Goal: Find specific page/section

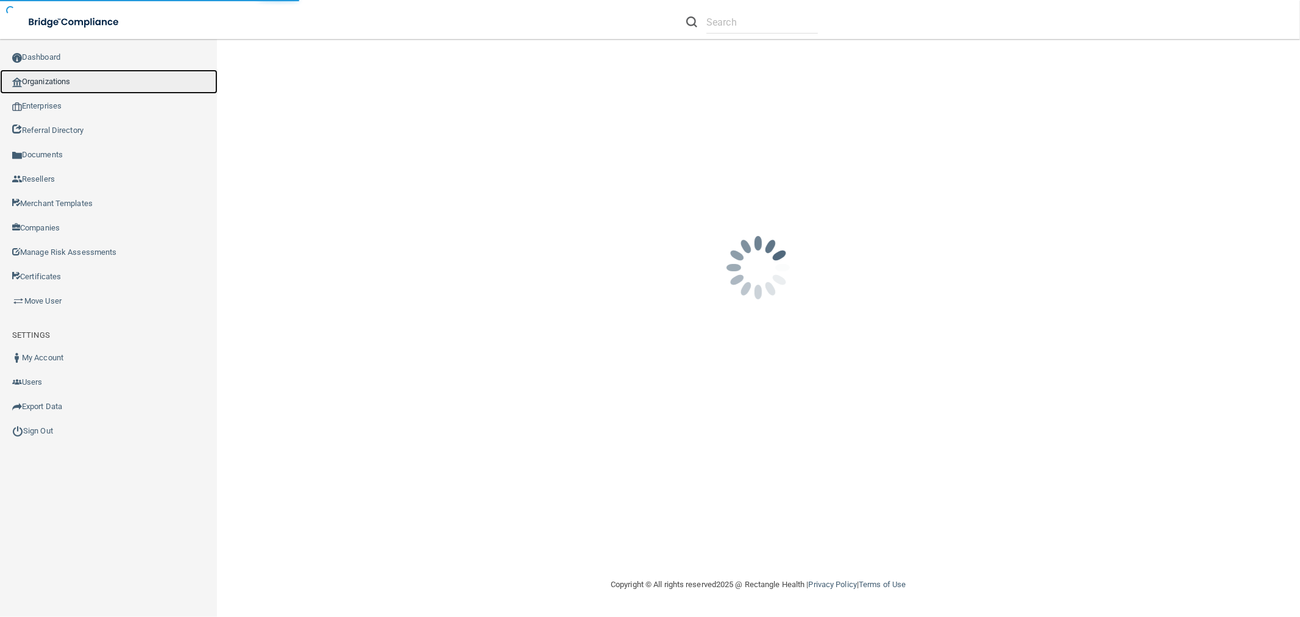
click at [129, 88] on link "Organizations" at bounding box center [109, 82] width 218 height 24
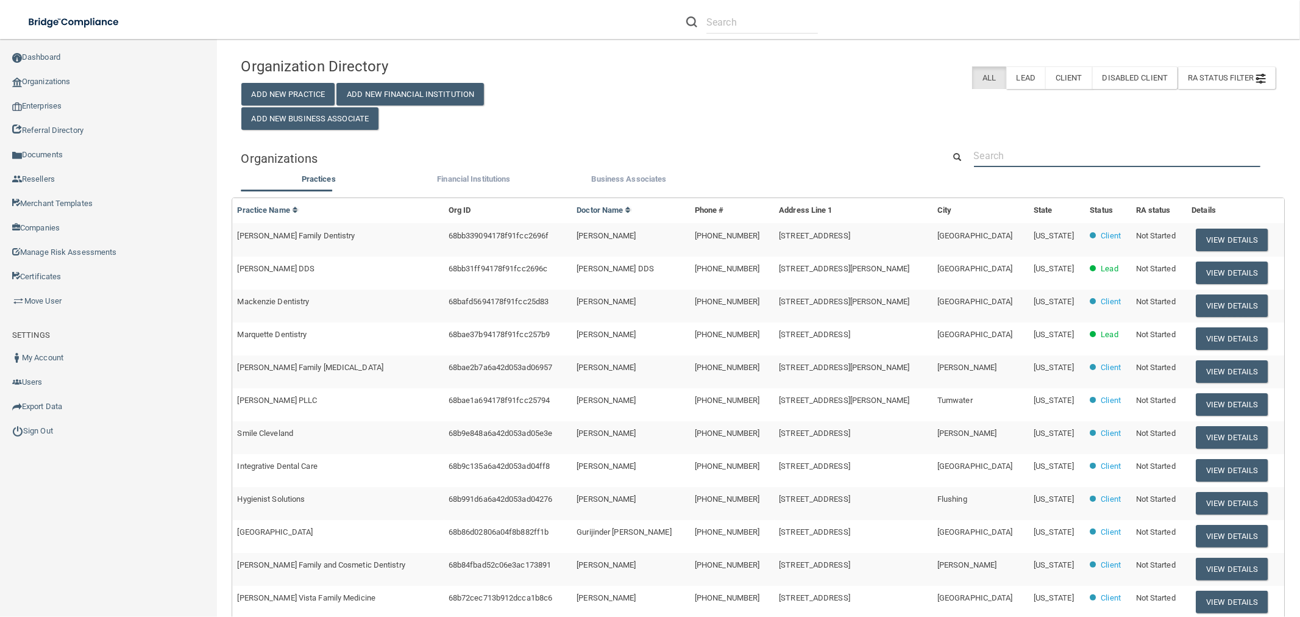
click at [1064, 160] on input "text" at bounding box center [1117, 155] width 287 height 23
paste input "[PERSON_NAME] Dental Excellence"
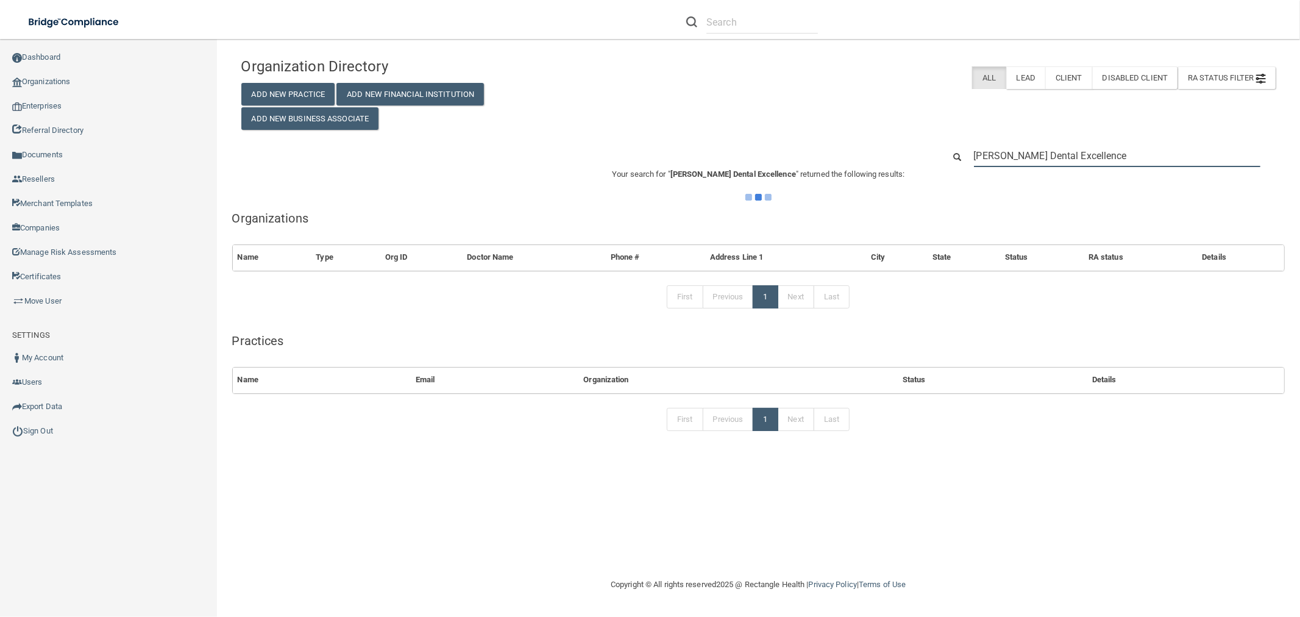
type input "[PERSON_NAME] Dental Excellence"
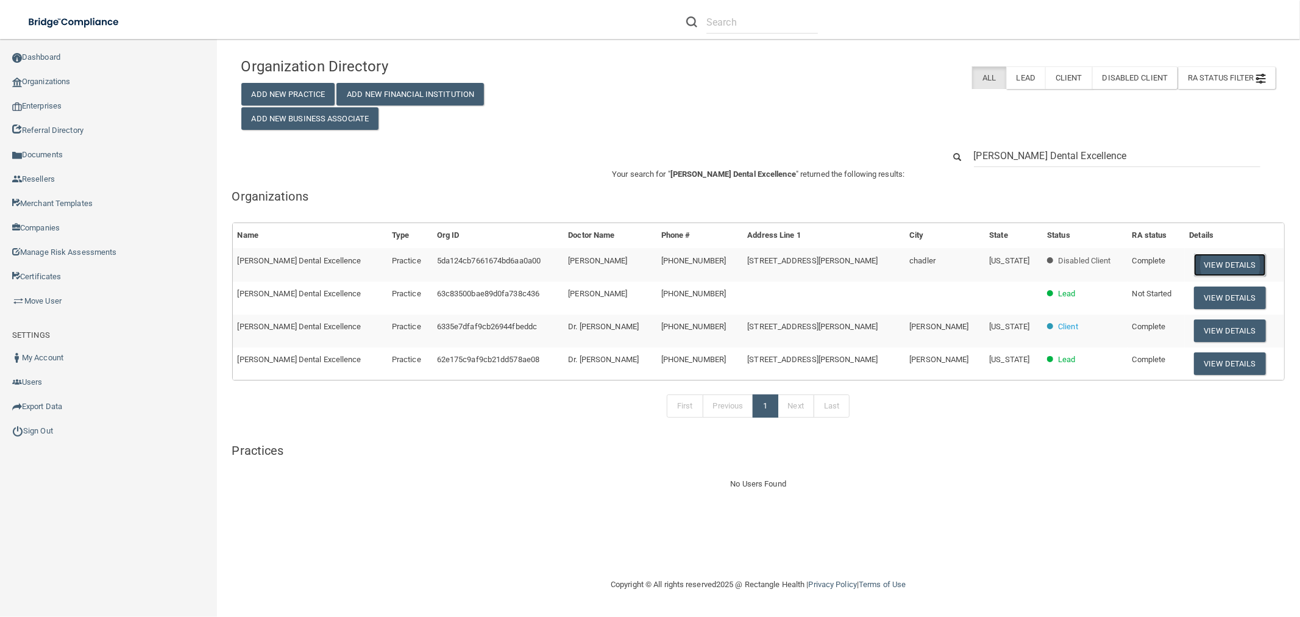
click at [1194, 258] on button "View Details" at bounding box center [1230, 265] width 72 height 23
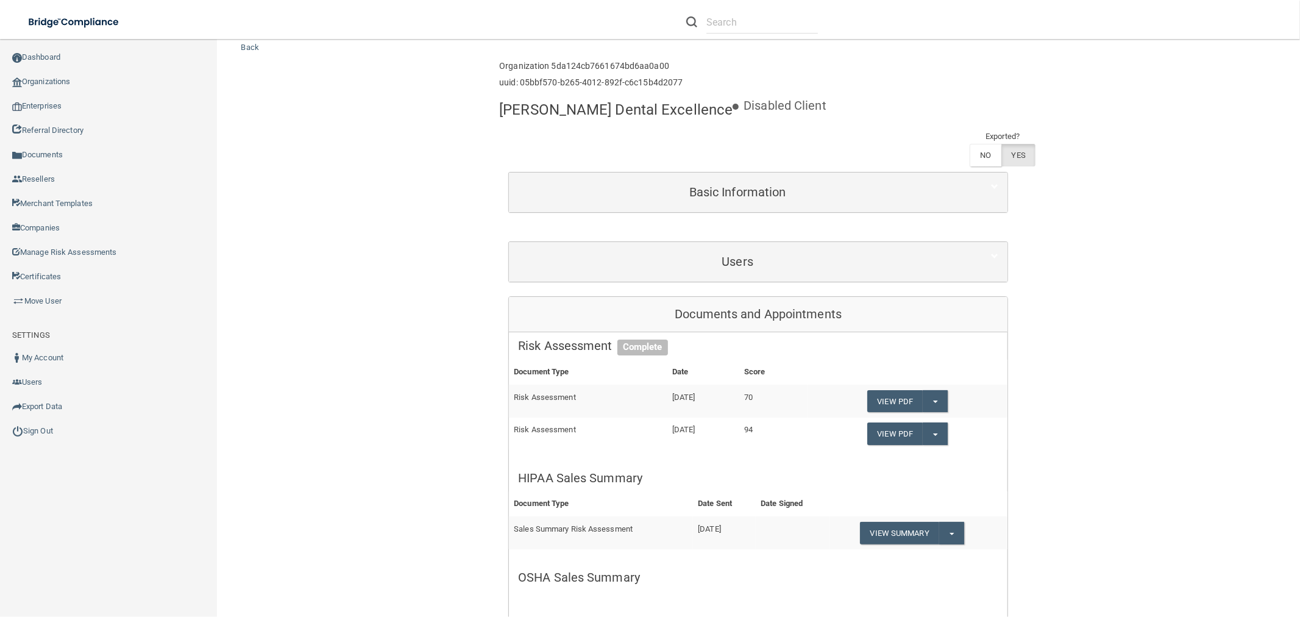
scroll to position [68, 0]
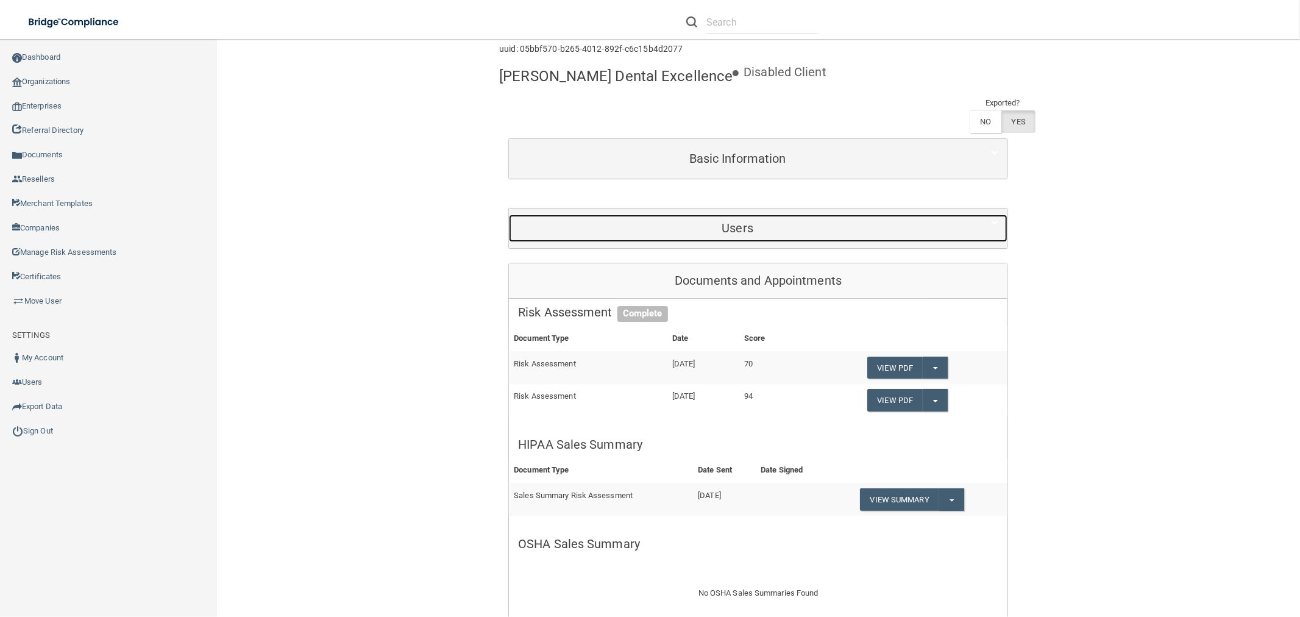
click at [779, 229] on h5 "Users" at bounding box center [737, 227] width 439 height 13
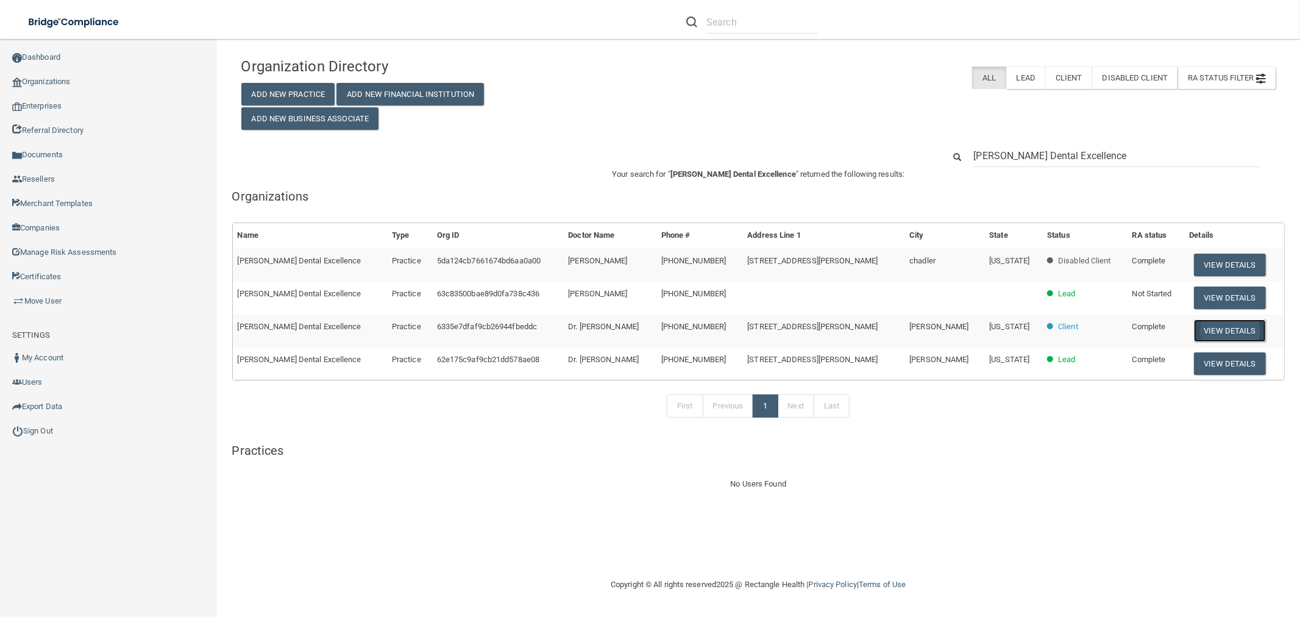
click at [1236, 325] on button "View Details" at bounding box center [1230, 330] width 72 height 23
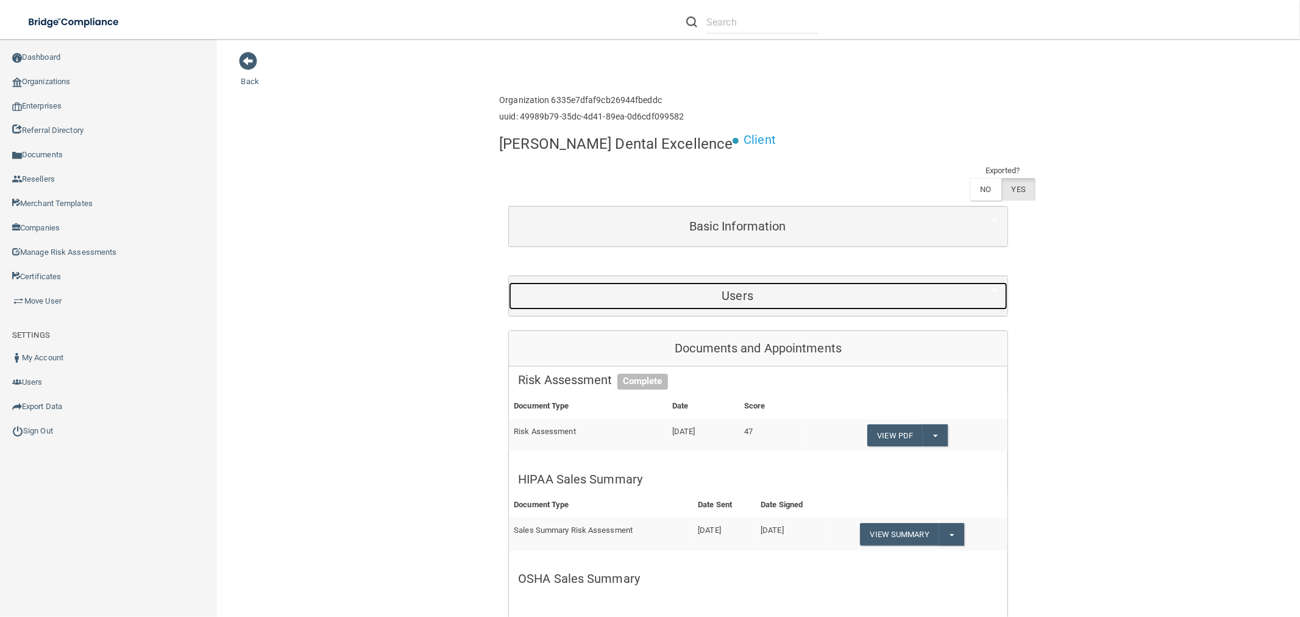
click at [879, 282] on div "Users" at bounding box center [737, 295] width 457 height 27
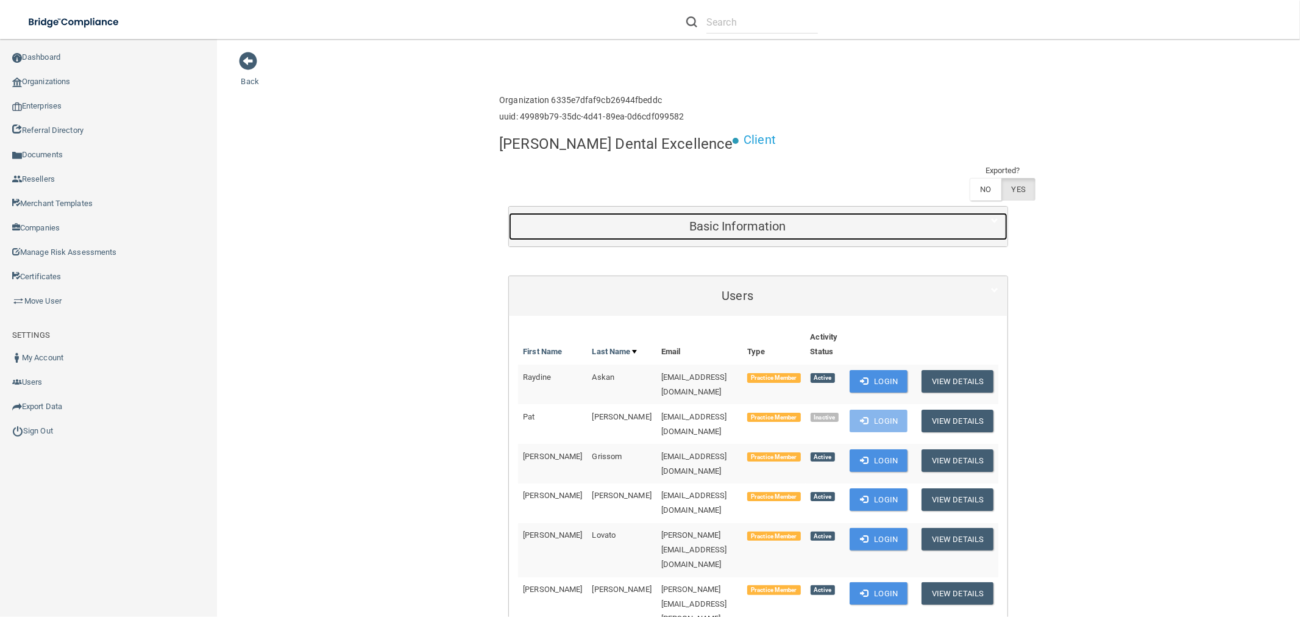
click at [734, 213] on div "Basic Information" at bounding box center [737, 226] width 457 height 27
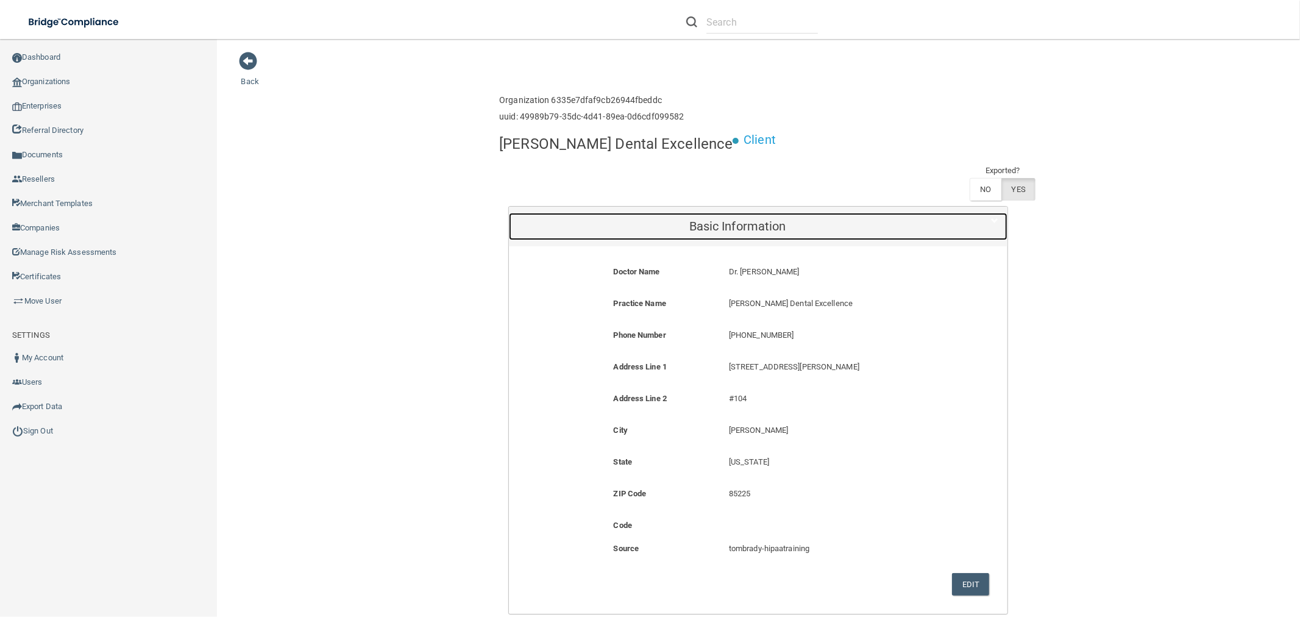
click at [739, 219] on h5 "Basic Information" at bounding box center [737, 225] width 439 height 13
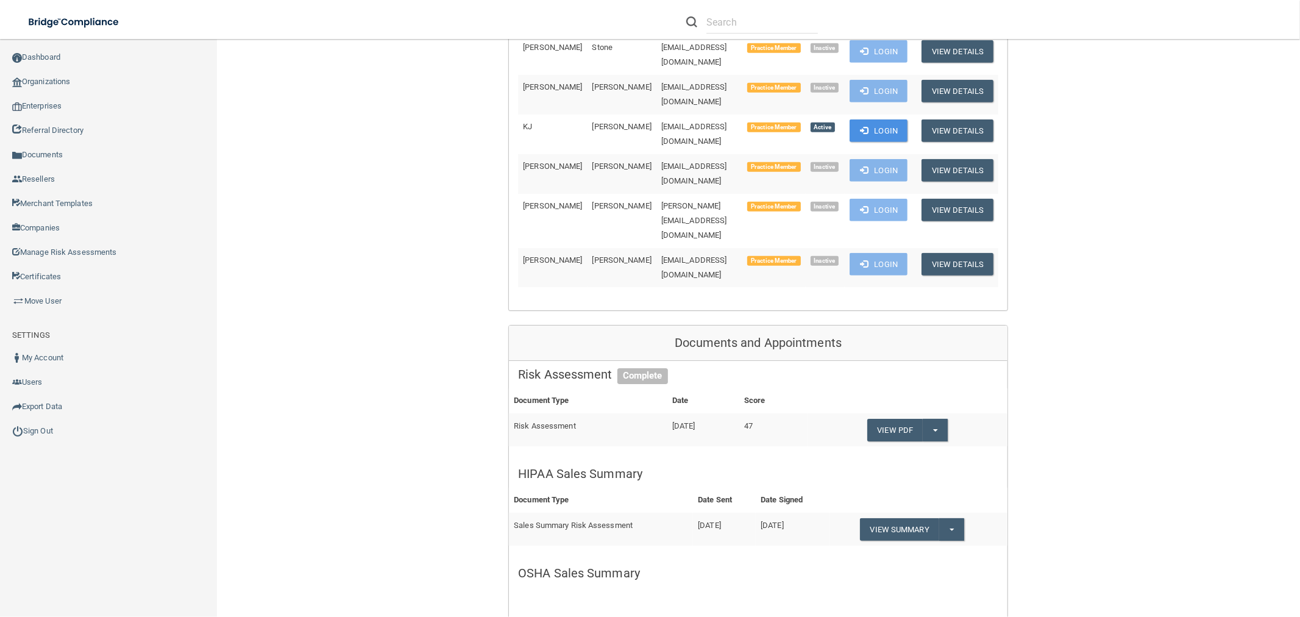
scroll to position [880, 0]
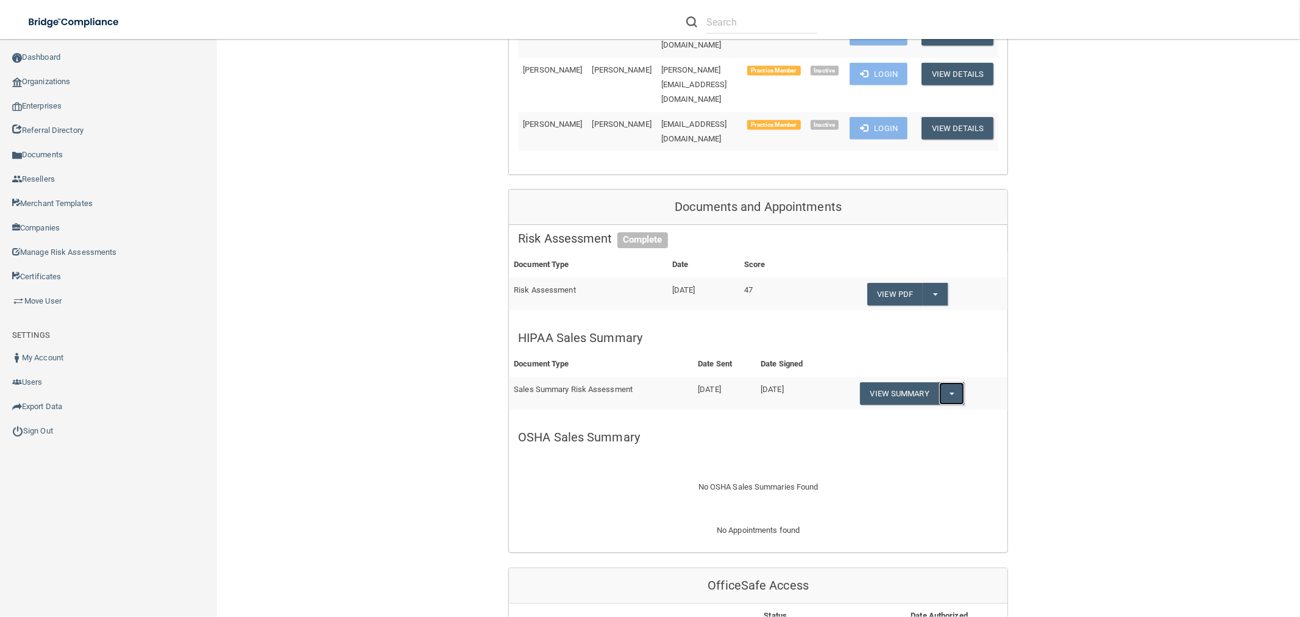
click at [949, 382] on button "Split button!" at bounding box center [951, 393] width 25 height 23
click at [936, 409] on link "Download as PDF" at bounding box center [910, 418] width 101 height 18
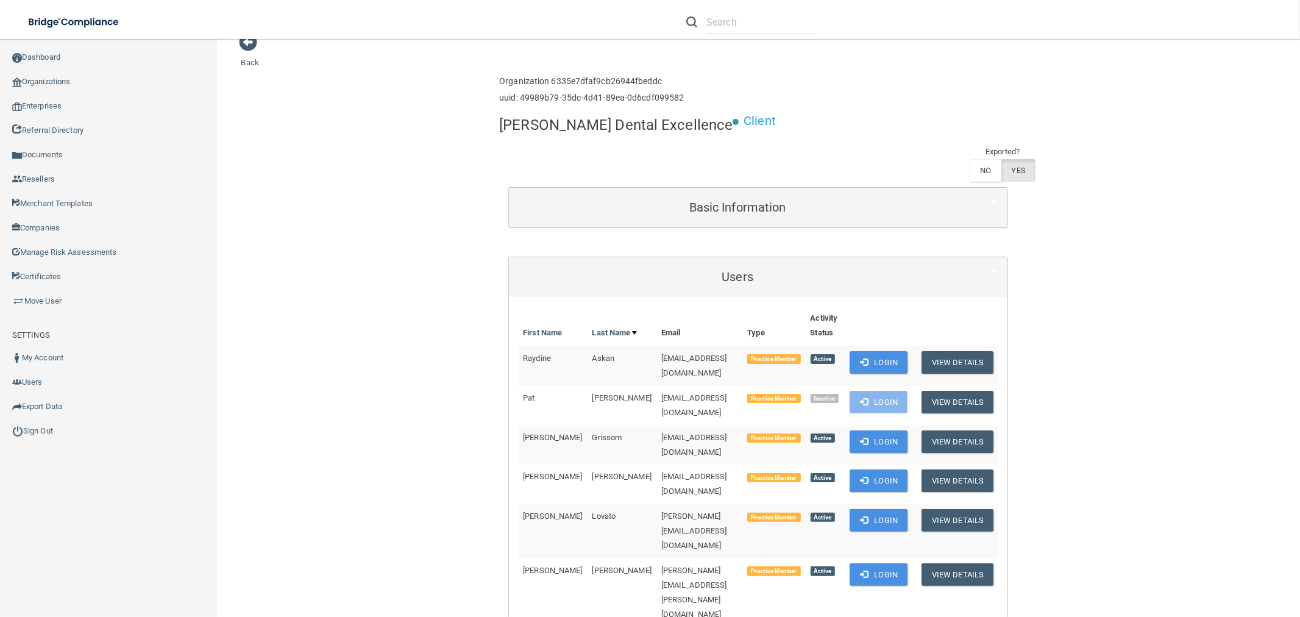
scroll to position [0, 0]
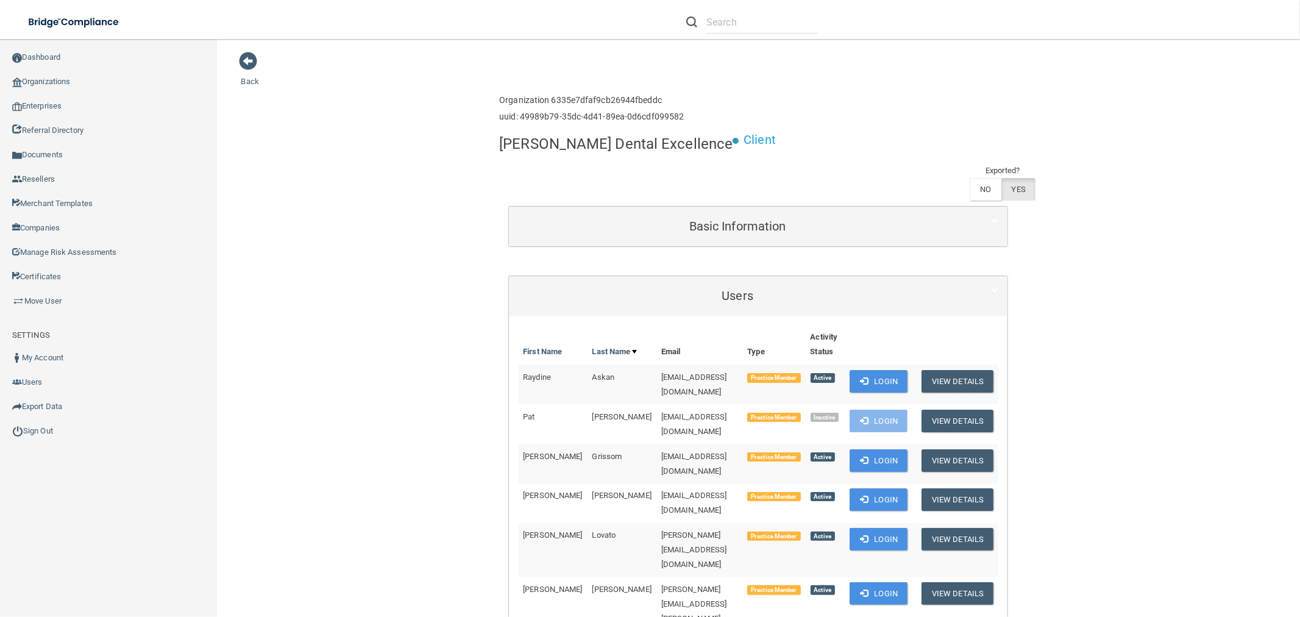
drag, startPoint x: 622, startPoint y: 141, endPoint x: 645, endPoint y: 149, distance: 24.1
click at [622, 141] on h4 "[PERSON_NAME] Dental Excellence" at bounding box center [616, 144] width 234 height 16
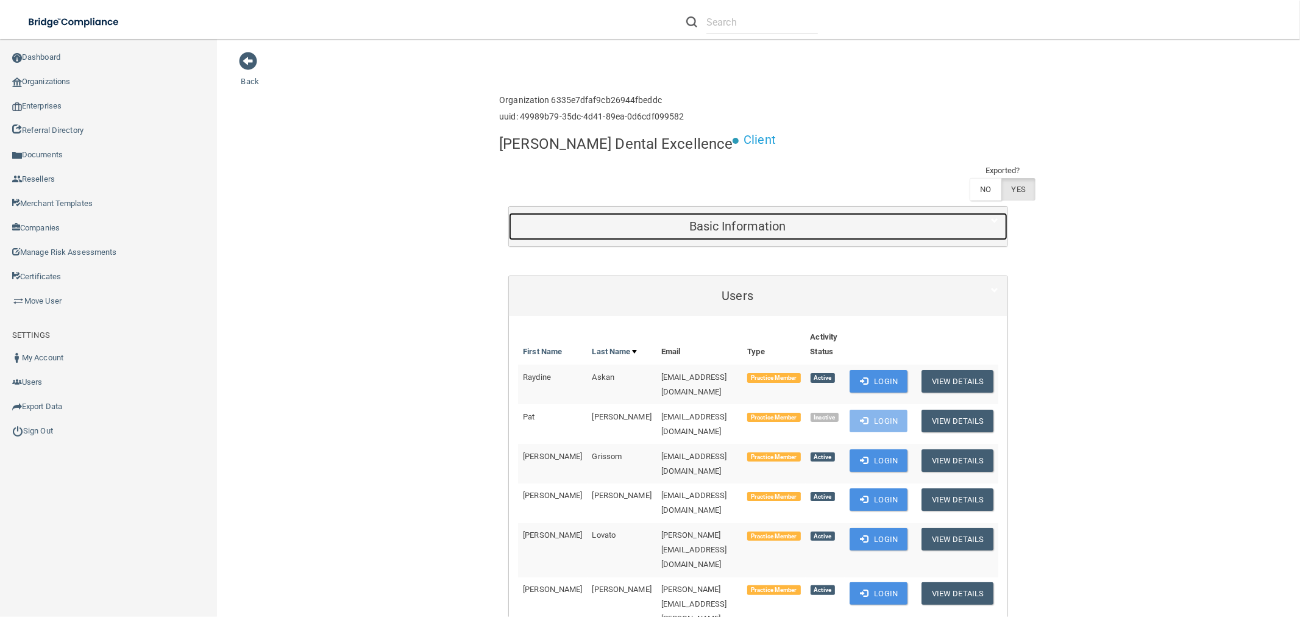
click at [691, 213] on div "Basic Information" at bounding box center [737, 226] width 457 height 27
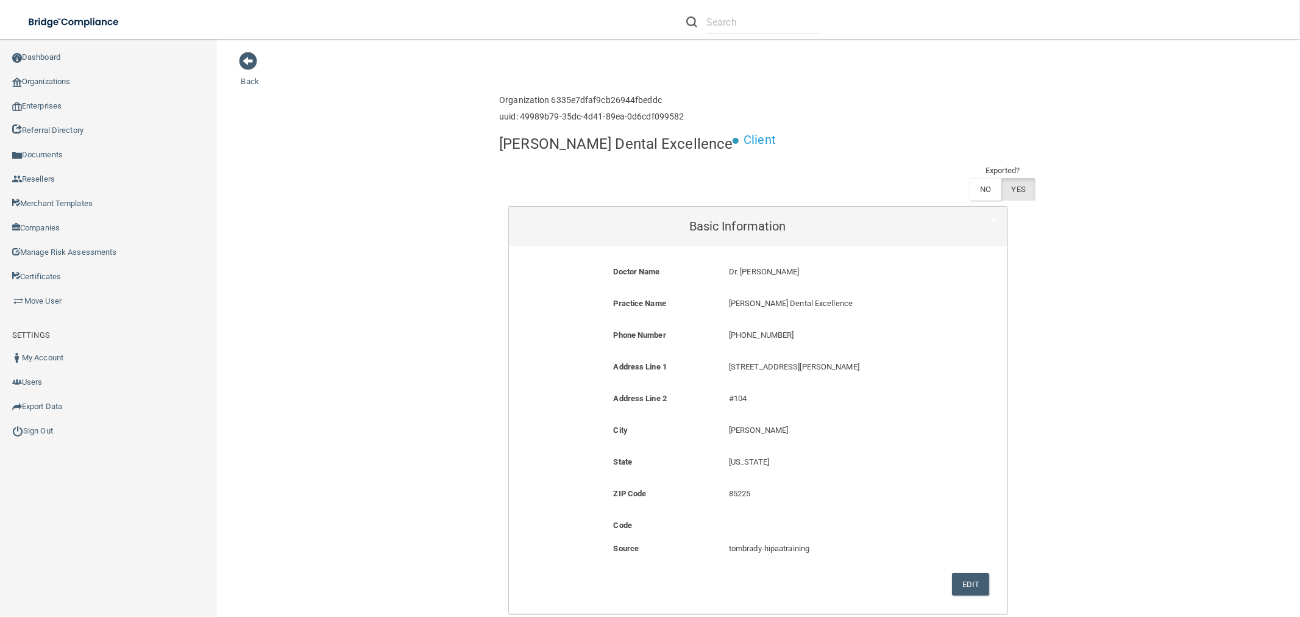
click at [762, 328] on p "[PHONE_NUMBER]" at bounding box center [835, 335] width 213 height 15
copy form "[PHONE_NUMBER]"
